Goal: Task Accomplishment & Management: Use online tool/utility

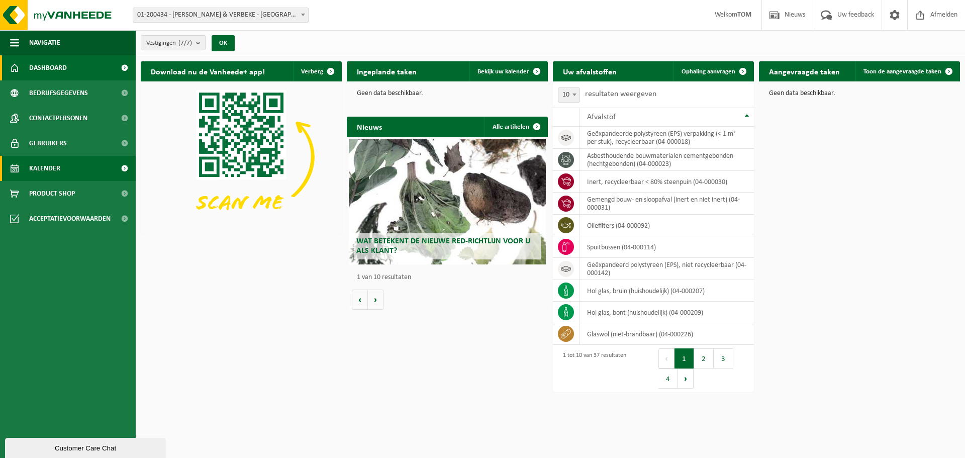
click at [57, 163] on span "Kalender" at bounding box center [44, 168] width 31 height 25
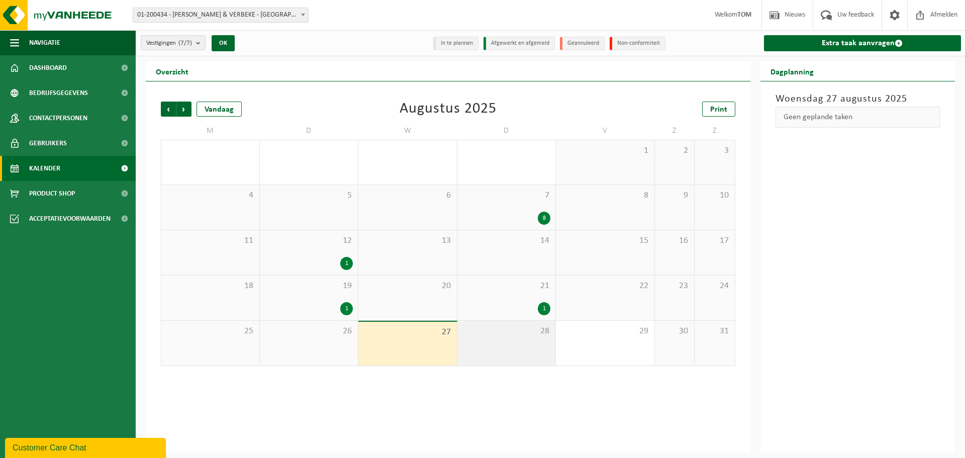
click at [540, 348] on div "28" at bounding box center [506, 343] width 99 height 45
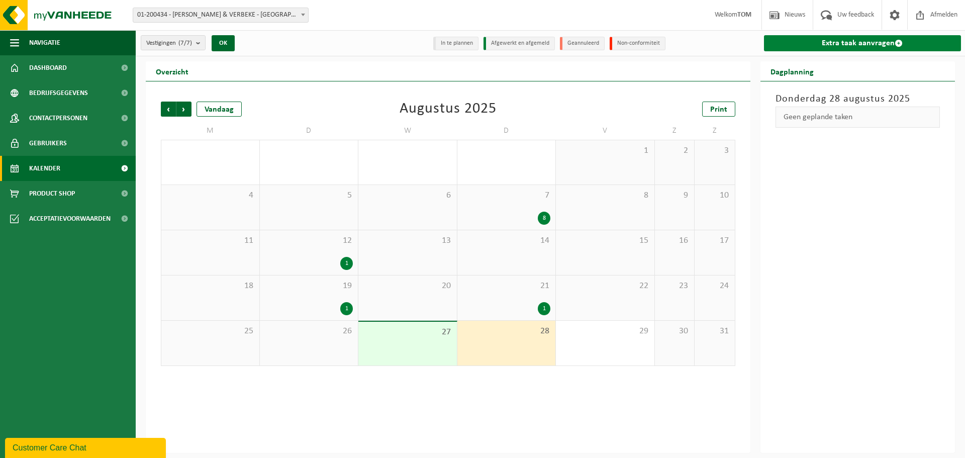
click at [823, 39] on link "Extra taak aanvragen" at bounding box center [863, 43] width 198 height 16
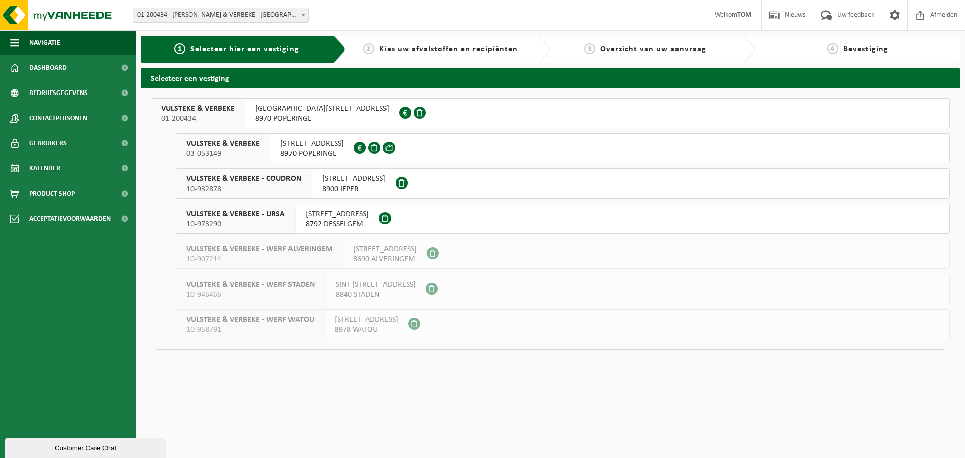
click at [245, 212] on span "VULSTEKE & VERBEKE - URSA" at bounding box center [235, 214] width 99 height 10
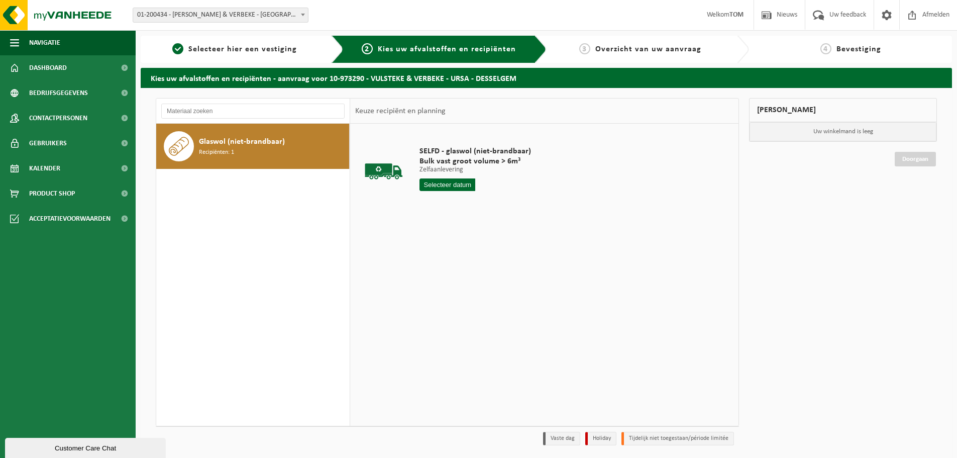
click at [238, 152] on div "Glaswol (niet-brandbaar) Recipiënten: 1" at bounding box center [273, 146] width 148 height 30
click at [427, 179] on input "text" at bounding box center [448, 184] width 56 height 13
click at [479, 306] on div "28" at bounding box center [482, 306] width 18 height 16
type input "Van [DATE]"
click at [470, 199] on input "2" at bounding box center [449, 203] width 59 height 13
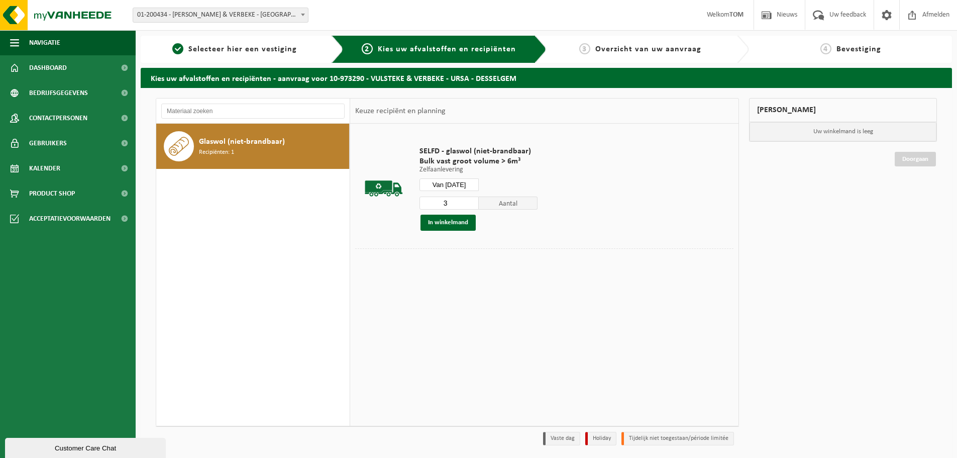
click at [470, 199] on input "3" at bounding box center [449, 203] width 59 height 13
click at [470, 199] on input "4" at bounding box center [449, 203] width 59 height 13
click at [470, 199] on input "5" at bounding box center [449, 203] width 59 height 13
click at [470, 199] on input "6" at bounding box center [449, 203] width 59 height 13
click at [470, 199] on input "7" at bounding box center [449, 203] width 59 height 13
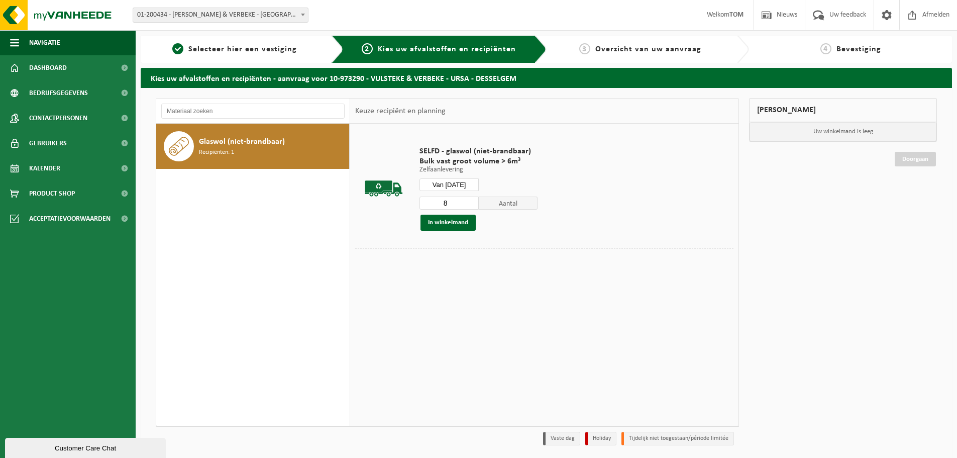
type input "8"
click at [470, 199] on input "8" at bounding box center [449, 203] width 59 height 13
click at [454, 220] on button "In winkelmand" at bounding box center [448, 223] width 55 height 16
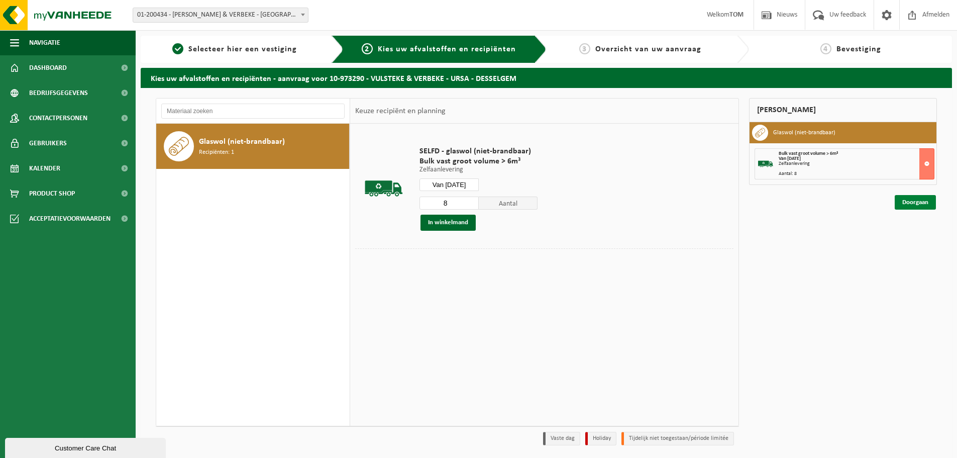
click at [902, 199] on link "Doorgaan" at bounding box center [915, 202] width 41 height 15
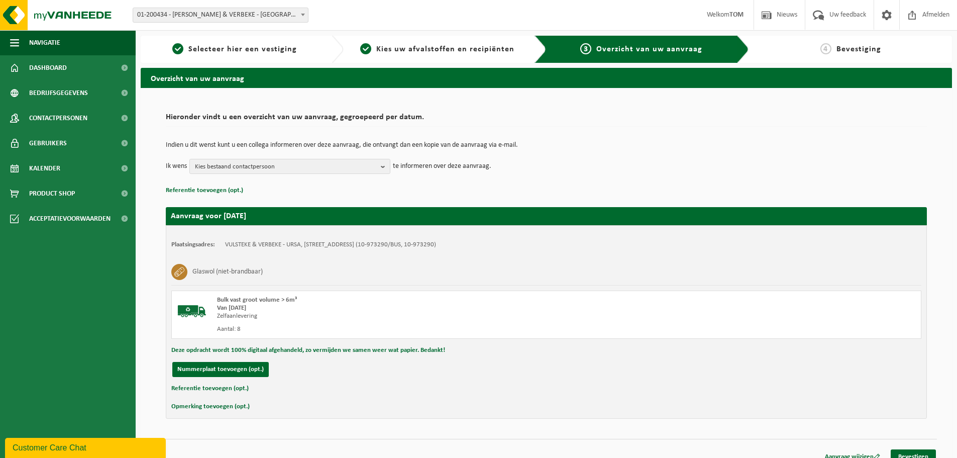
scroll to position [12, 0]
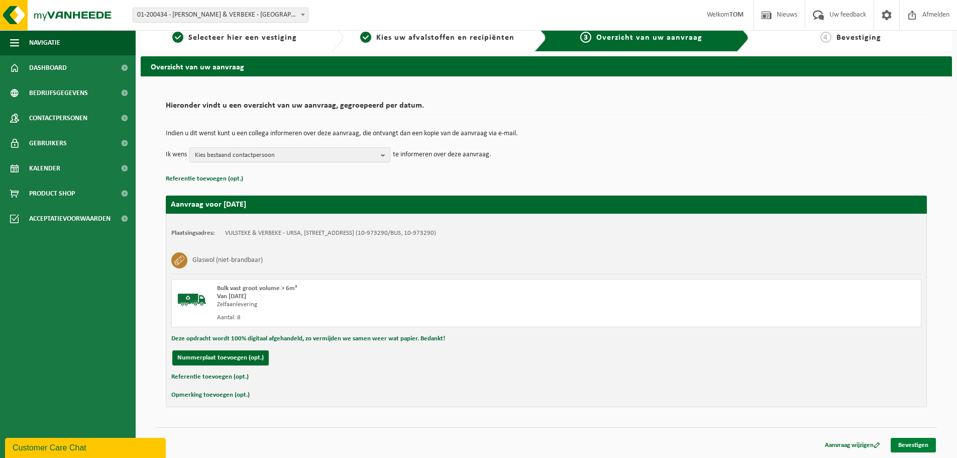
click at [904, 442] on link "Bevestigen" at bounding box center [913, 445] width 45 height 15
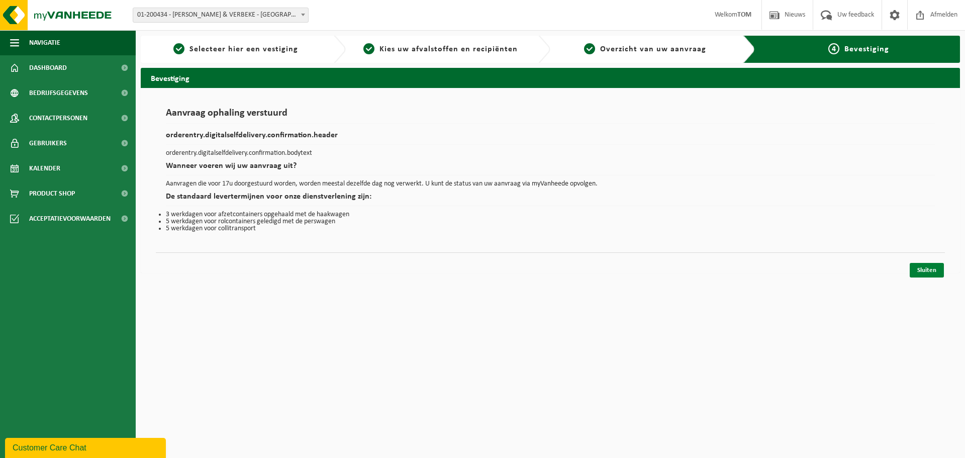
click at [932, 270] on link "Sluiten" at bounding box center [927, 270] width 34 height 15
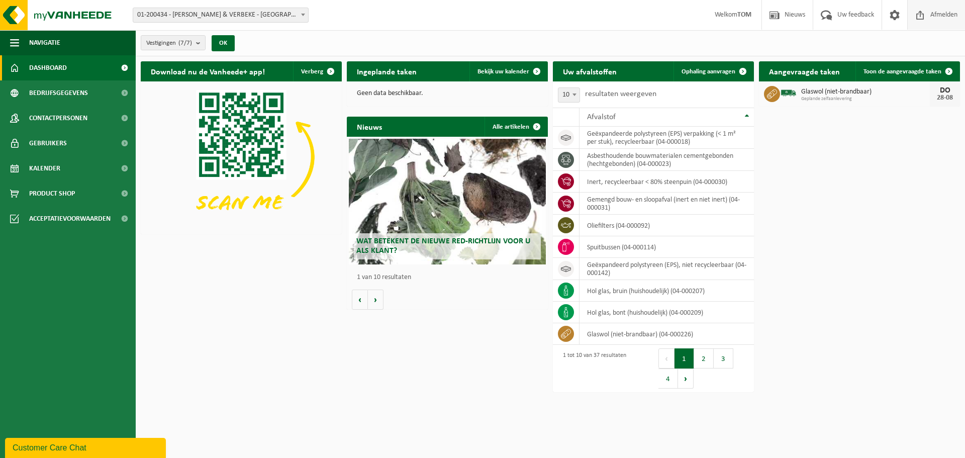
click at [958, 12] on span "Afmelden" at bounding box center [944, 15] width 32 height 30
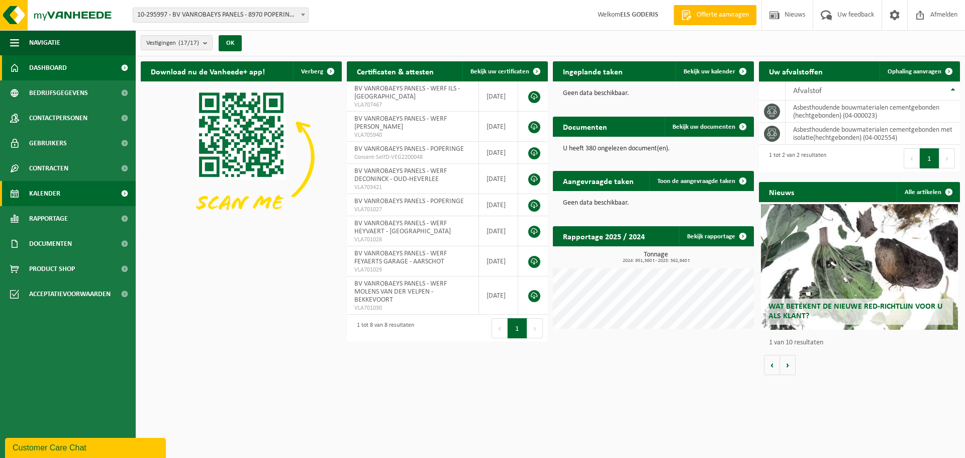
click at [57, 193] on span "Kalender" at bounding box center [44, 193] width 31 height 25
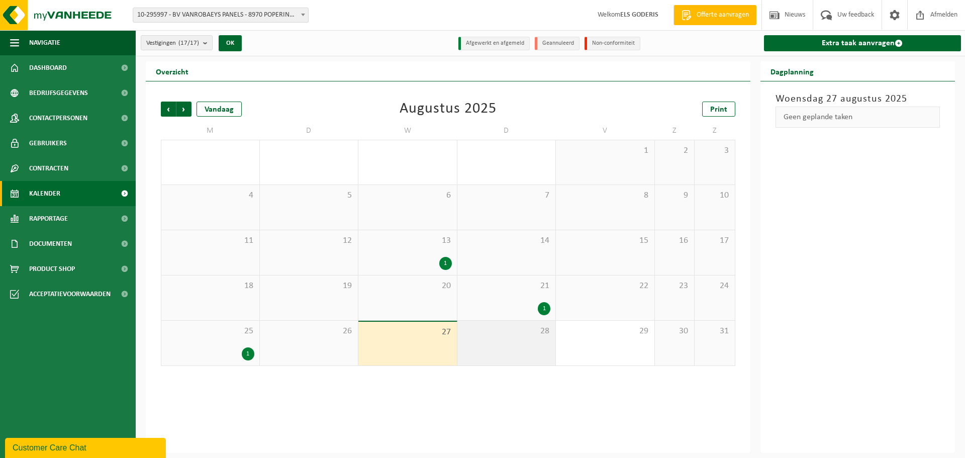
click at [496, 349] on div "28" at bounding box center [506, 343] width 99 height 45
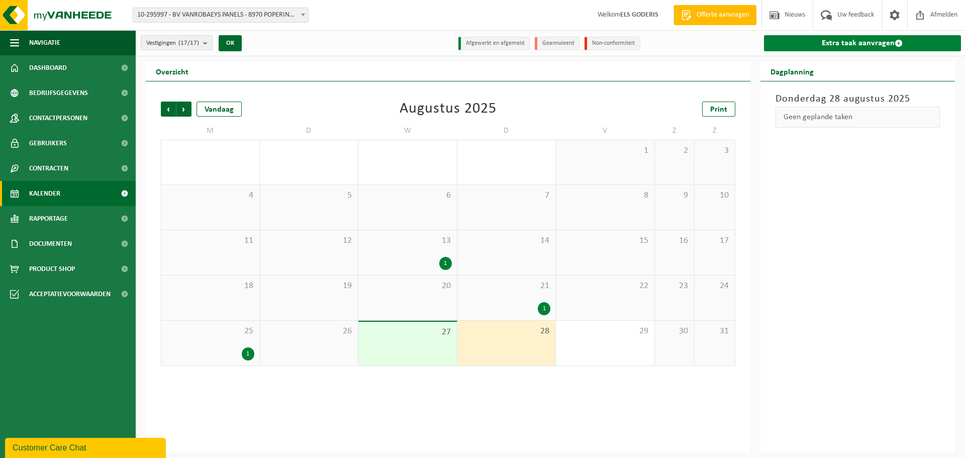
click at [826, 45] on link "Extra taak aanvragen" at bounding box center [863, 43] width 198 height 16
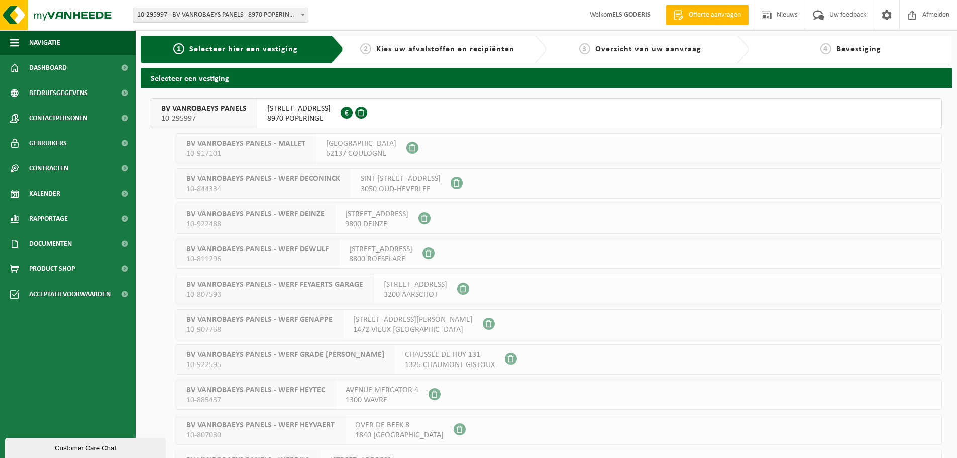
click at [212, 112] on span "BV VANROBAEYS PANELS" at bounding box center [203, 109] width 85 height 10
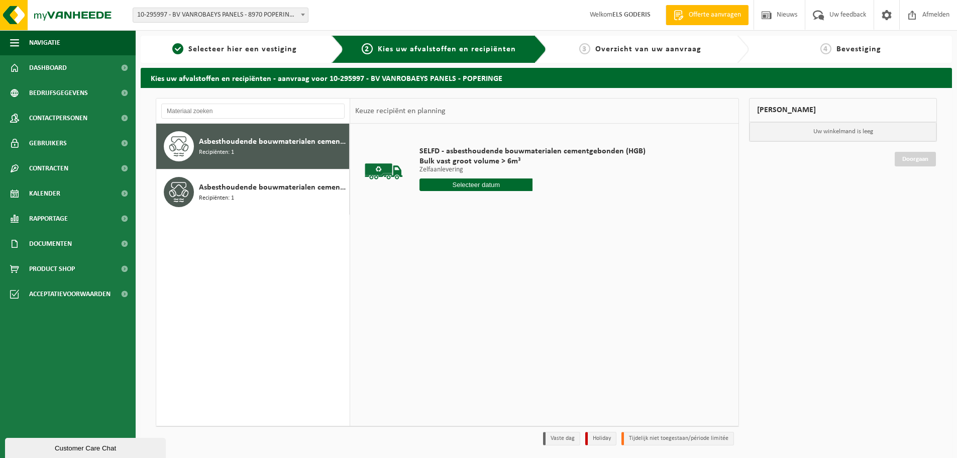
click at [237, 146] on span "Asbesthoudende bouwmaterialen cementgebonden (hechtgebonden)" at bounding box center [273, 142] width 148 height 12
click at [506, 183] on input "text" at bounding box center [476, 184] width 113 height 13
click at [479, 309] on div "28" at bounding box center [482, 306] width 18 height 16
type input "Van 2025-08-28"
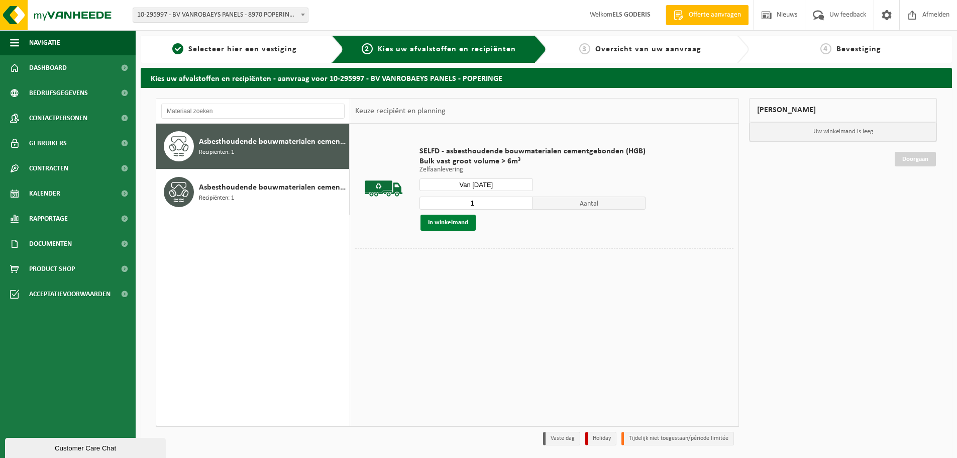
click at [450, 225] on button "In winkelmand" at bounding box center [448, 223] width 55 height 16
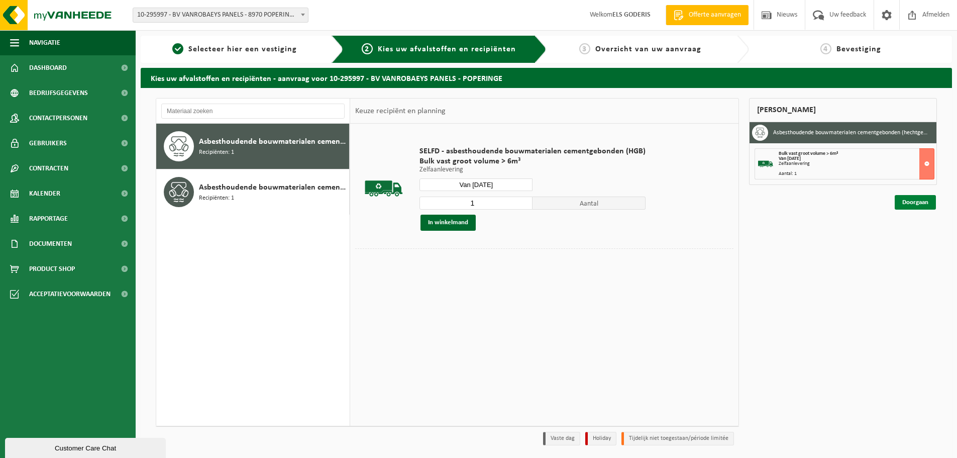
click at [930, 204] on link "Doorgaan" at bounding box center [915, 202] width 41 height 15
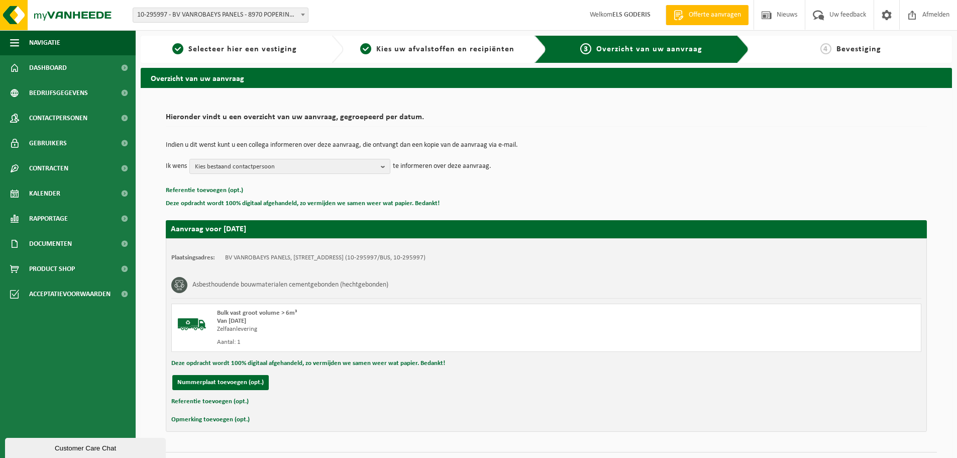
click at [224, 401] on button "Referentie toevoegen (opt.)" at bounding box center [209, 401] width 77 height 13
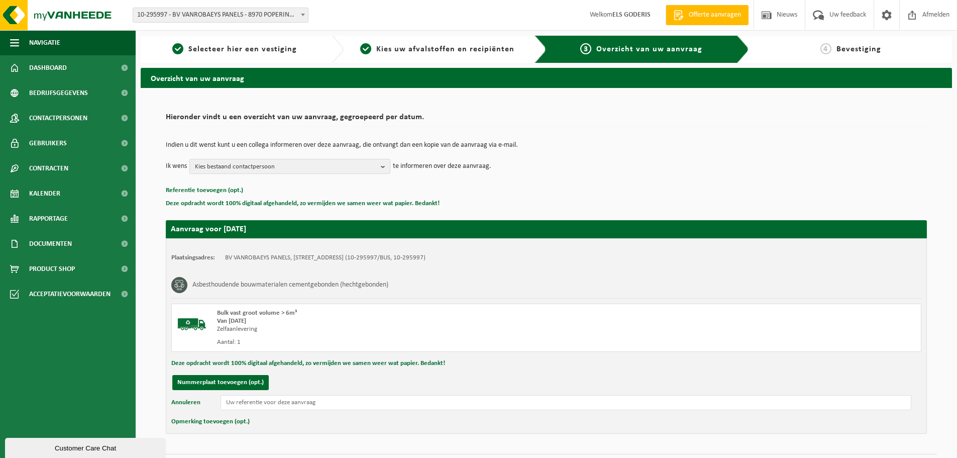
click at [171, 395] on button "Annuleren" at bounding box center [185, 402] width 29 height 15
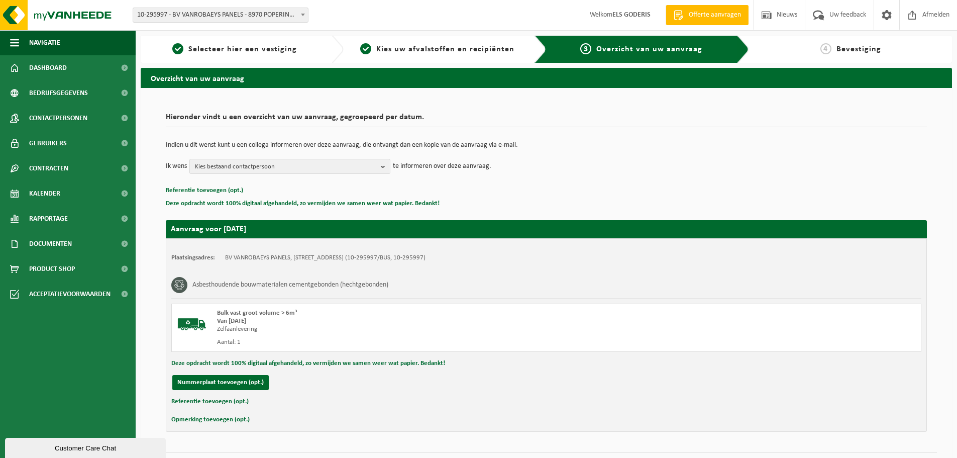
click at [188, 400] on button "Referentie toevoegen (opt.)" at bounding box center [209, 401] width 77 height 13
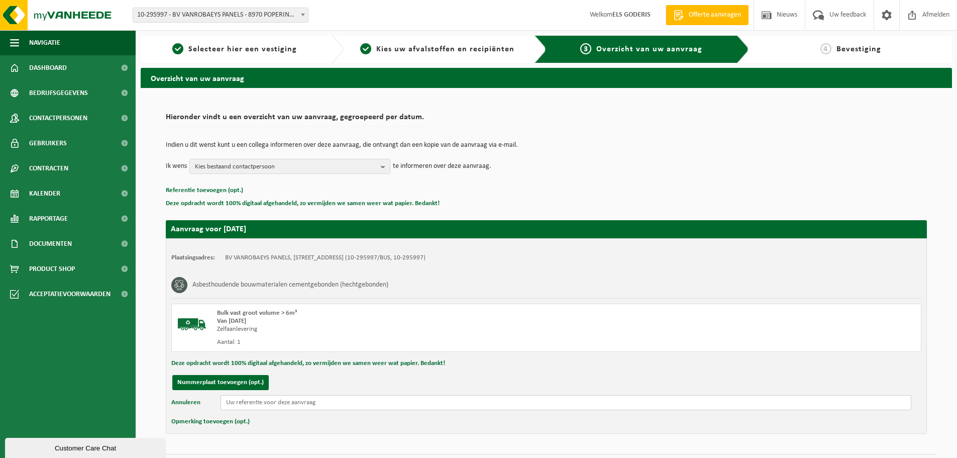
click at [328, 404] on input "text" at bounding box center [566, 402] width 691 height 15
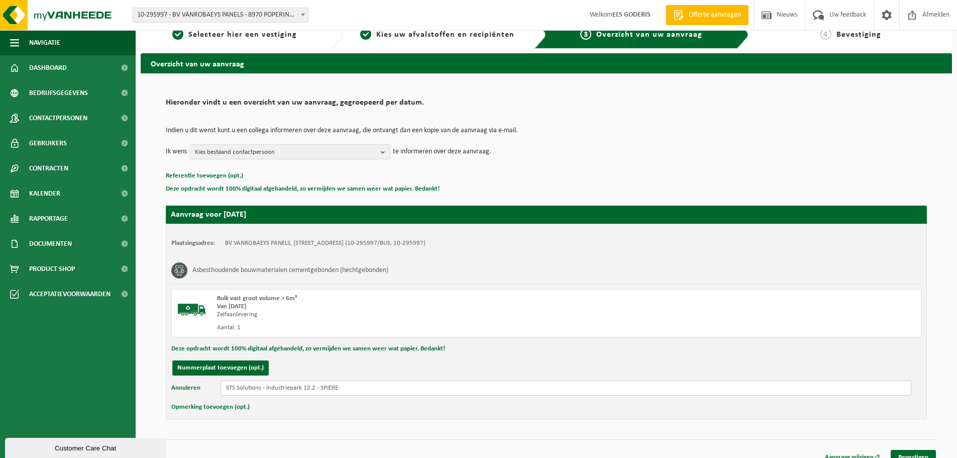
scroll to position [27, 0]
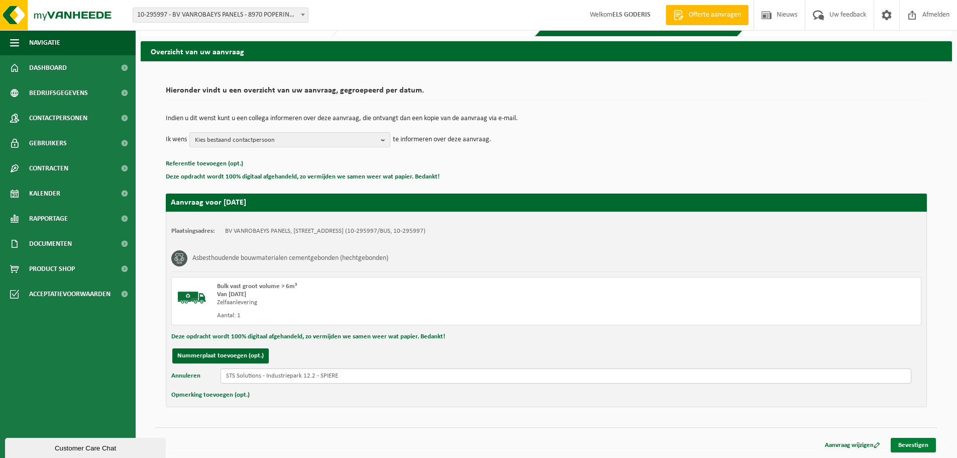
type input "STS Solutions - Industriepark 12.2 - SPIERE"
click at [909, 443] on link "Bevestigen" at bounding box center [913, 445] width 45 height 15
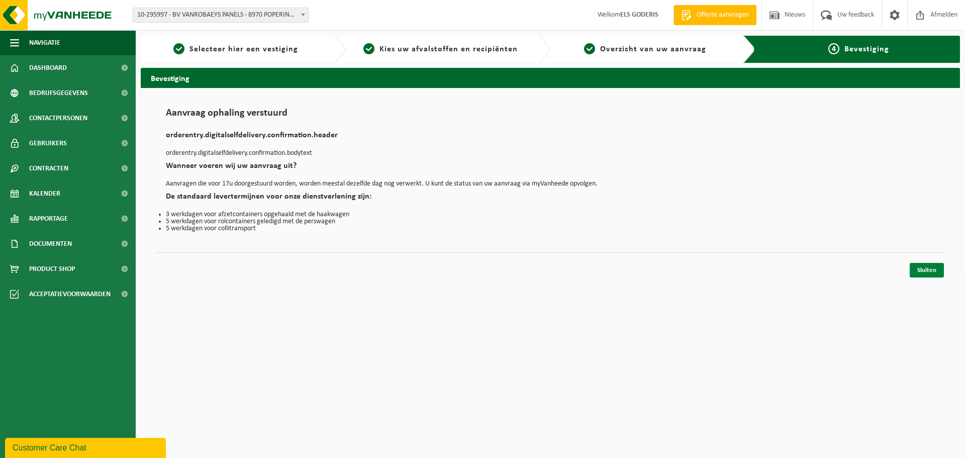
click at [927, 273] on link "Sluiten" at bounding box center [927, 270] width 34 height 15
